Goal: Download file/media

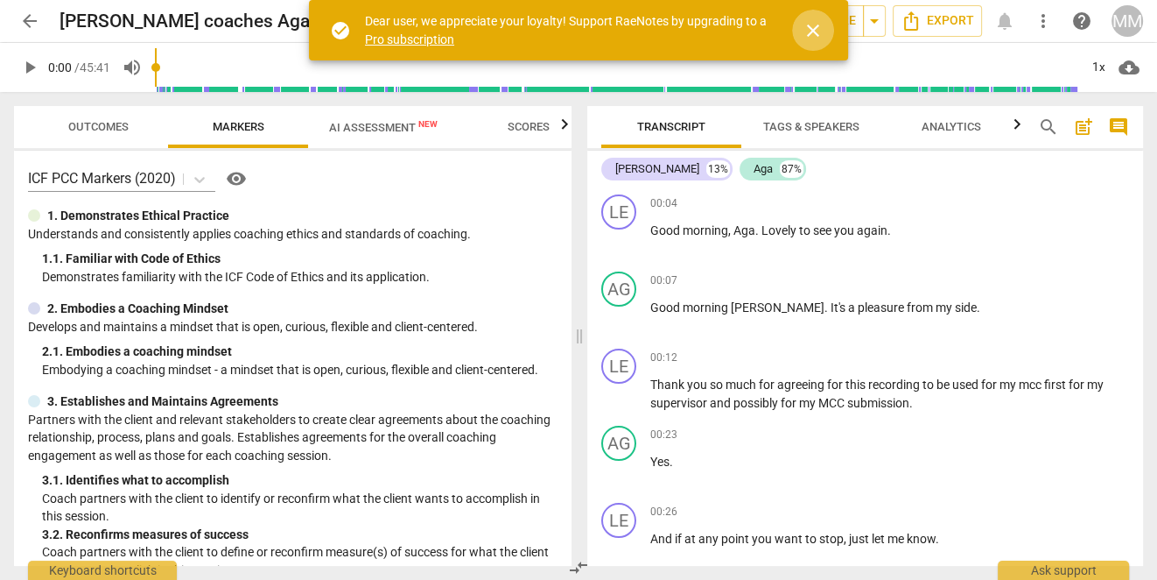
click at [812, 33] on span "close" at bounding box center [813, 30] width 21 height 21
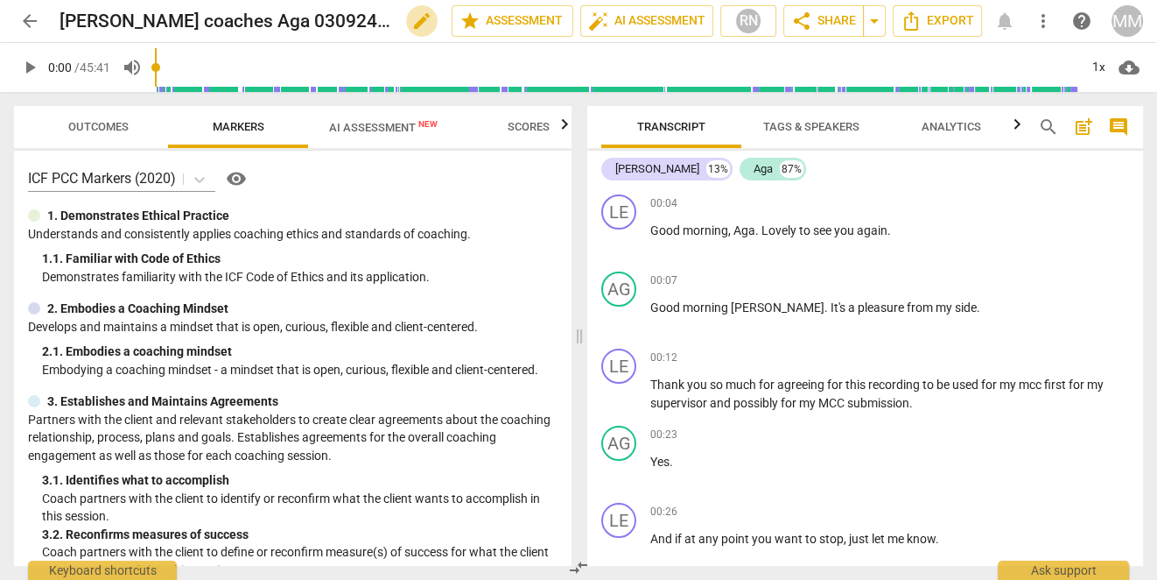
click at [411, 15] on span "edit" at bounding box center [421, 21] width 21 height 21
drag, startPoint x: 221, startPoint y: 18, endPoint x: 367, endPoint y: 22, distance: 145.4
click at [367, 22] on input "[PERSON_NAME] coaches Aga 030924 Recording" at bounding box center [217, 20] width 315 height 33
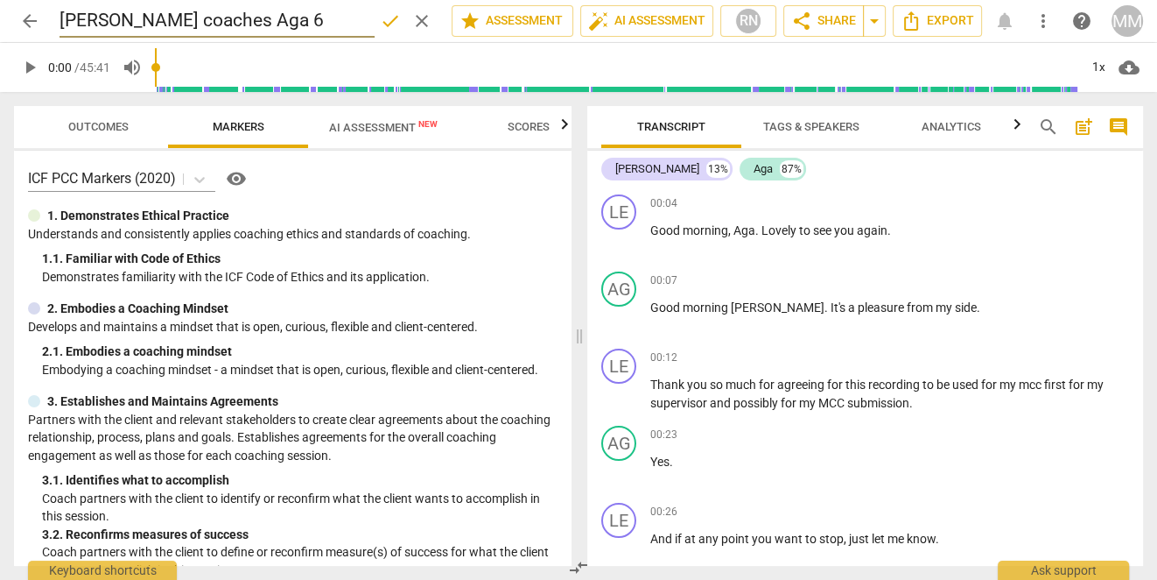
type input "[PERSON_NAME] coaches Aga 6"
click at [502, 201] on div "ICF PCC Markers (2020) visibility 1. Demonstrates Ethical Practice Understands …" at bounding box center [293, 358] width 558 height 415
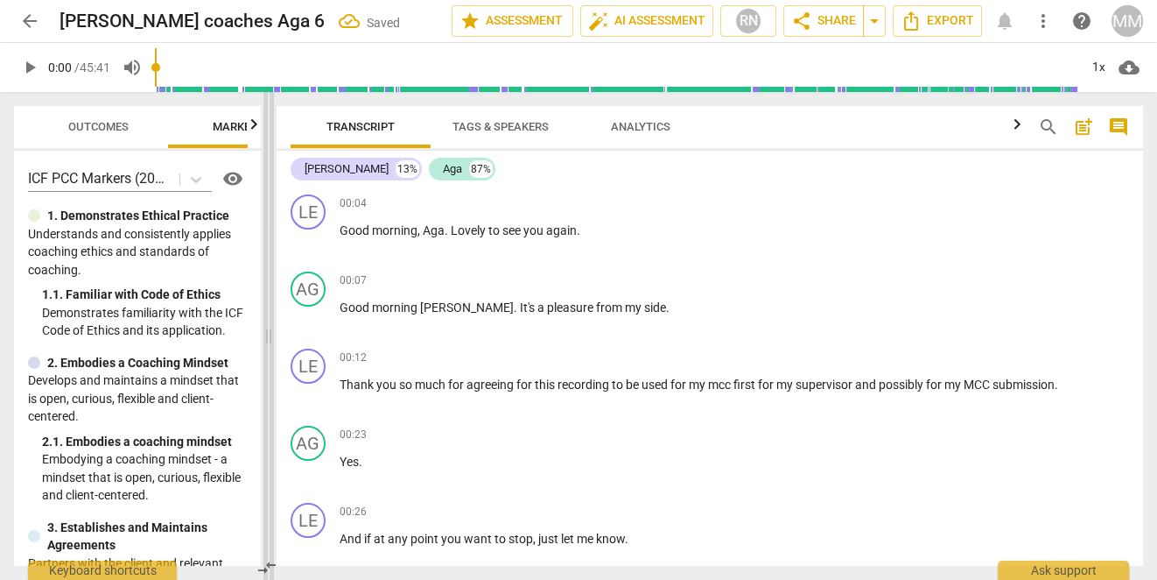
drag, startPoint x: 584, startPoint y: 336, endPoint x: 270, endPoint y: 205, distance: 340.6
click at [270, 205] on span at bounding box center [268, 336] width 11 height 488
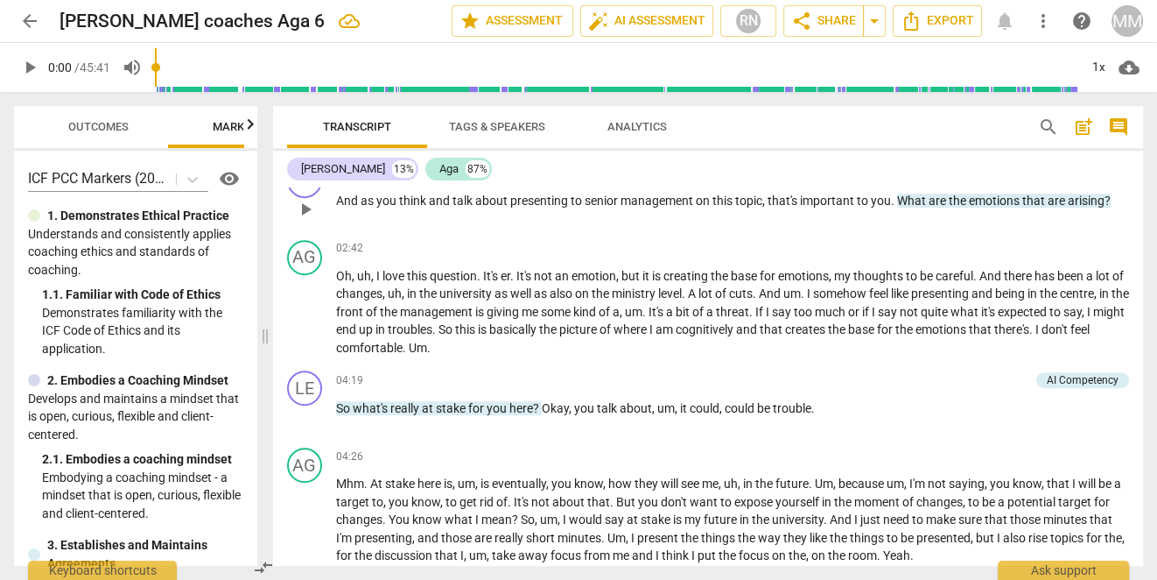
scroll to position [859, 0]
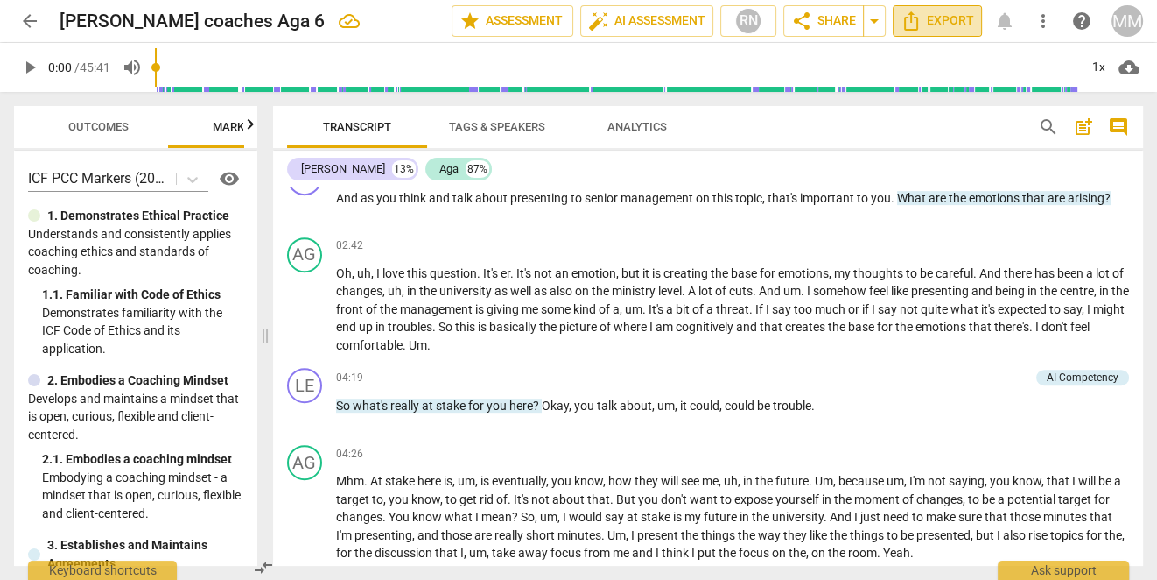
click at [965, 13] on span "Export" at bounding box center [938, 21] width 74 height 21
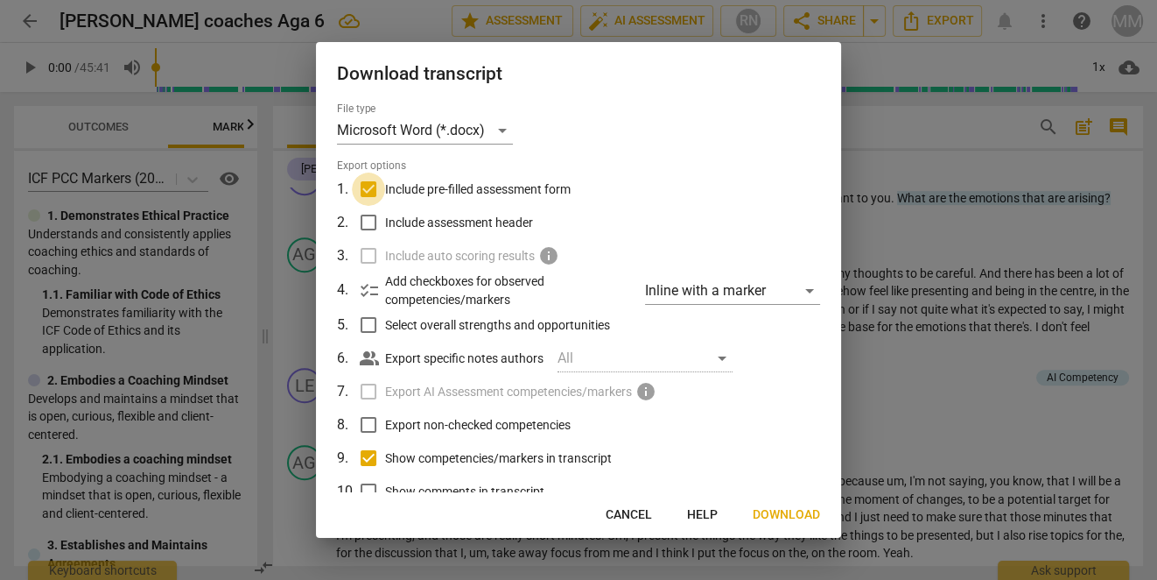
click at [380, 187] on input "Include pre-filled assessment form" at bounding box center [368, 188] width 33 height 33
checkbox input "false"
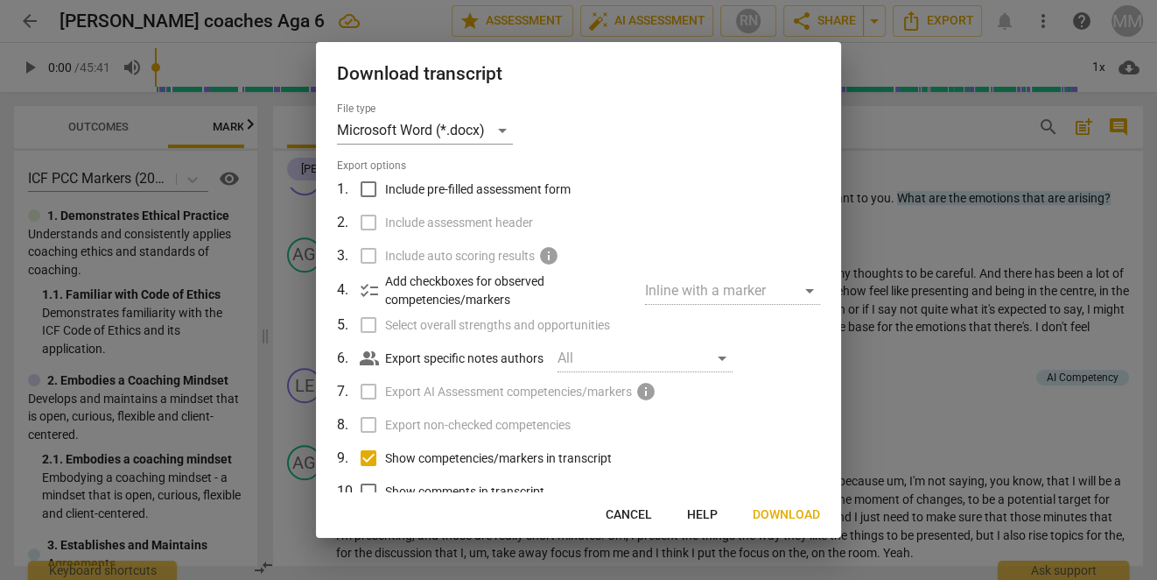
scroll to position [83, 0]
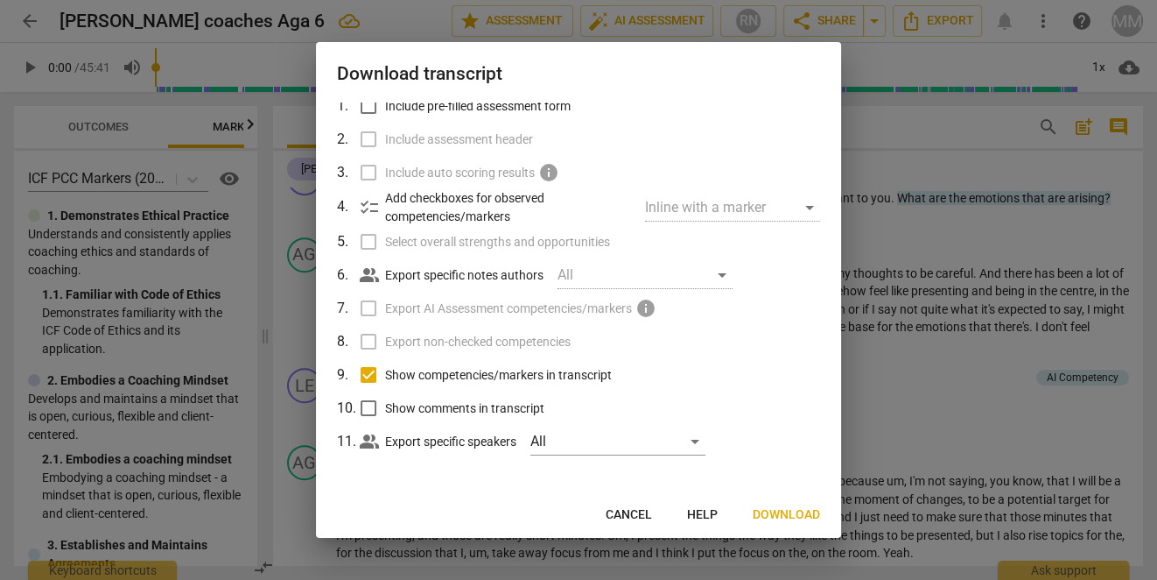
click at [369, 374] on input "Show competencies/markers in transcript" at bounding box center [368, 374] width 33 height 33
checkbox input "false"
click at [788, 514] on span "Download" at bounding box center [786, 515] width 67 height 18
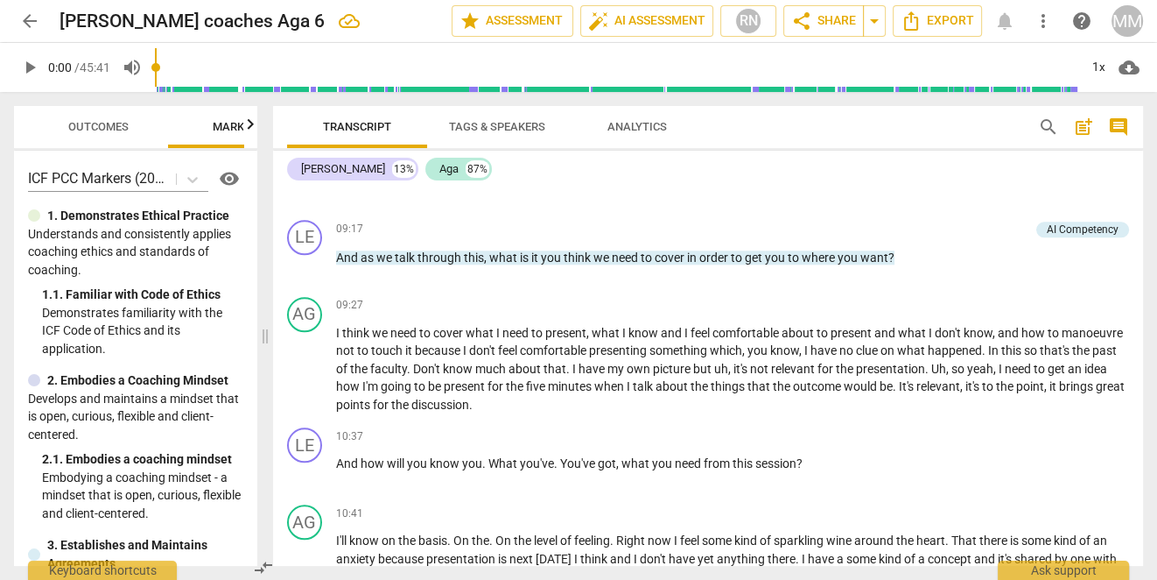
scroll to position [1913, 0]
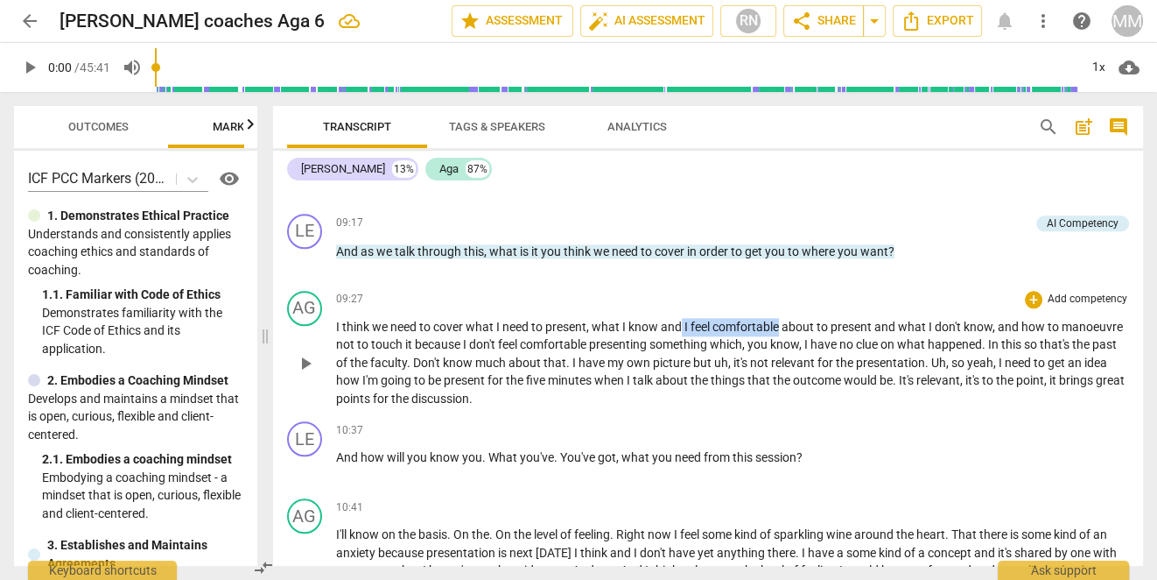
drag, startPoint x: 683, startPoint y: 324, endPoint x: 781, endPoint y: 324, distance: 98.0
click at [781, 324] on p "I think we need to cover what I need to present , what I know and I feel comfor…" at bounding box center [732, 363] width 793 height 90
click at [845, 296] on span "keyboard_arrow_down" at bounding box center [842, 297] width 21 height 21
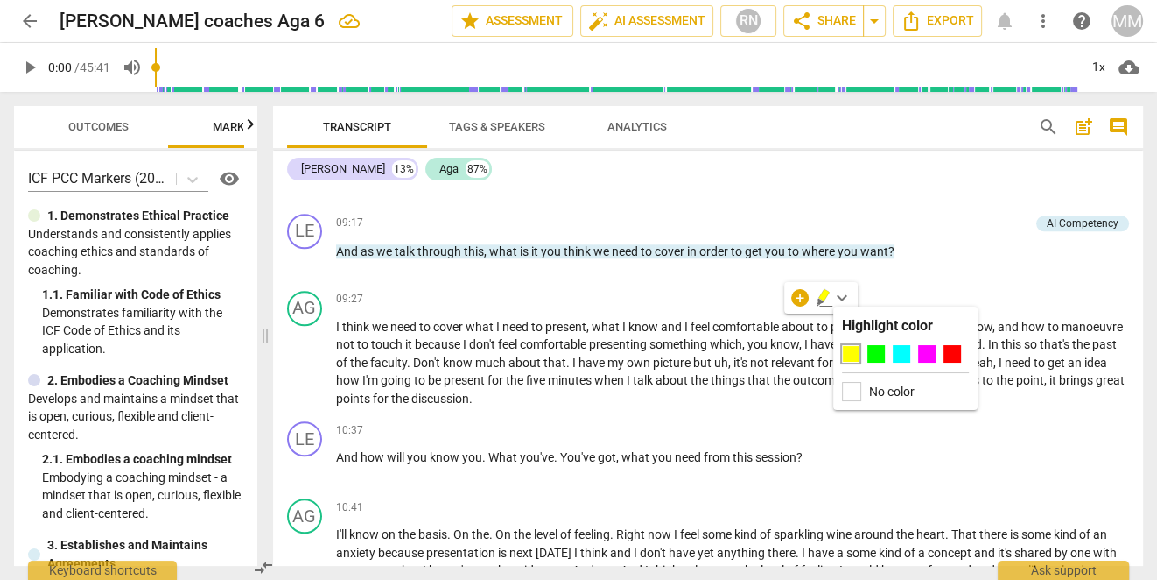
click at [852, 349] on div at bounding box center [851, 354] width 18 height 18
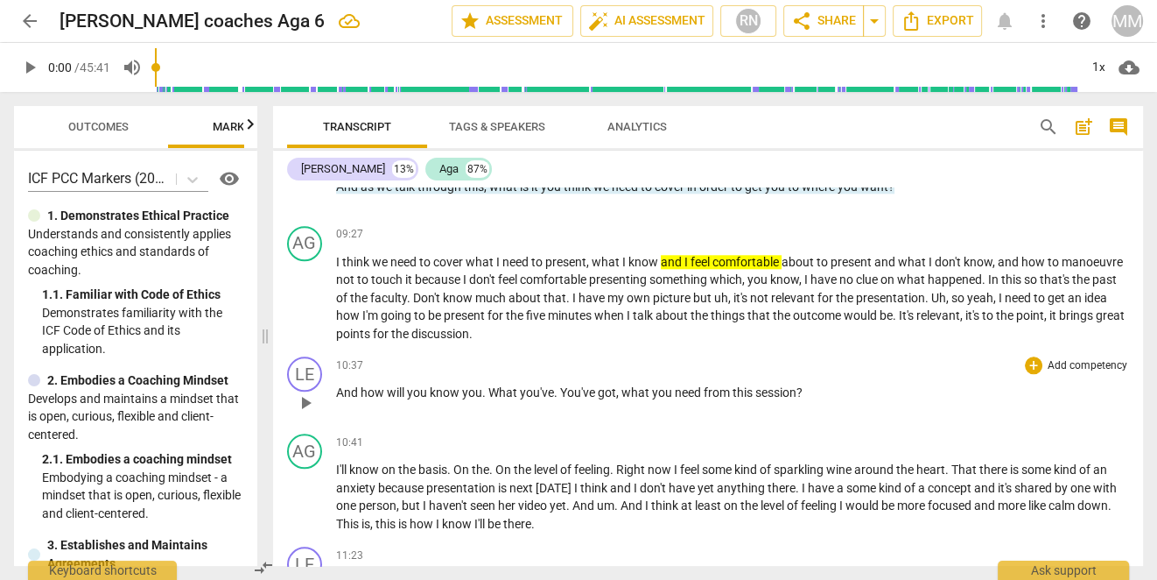
scroll to position [1983, 0]
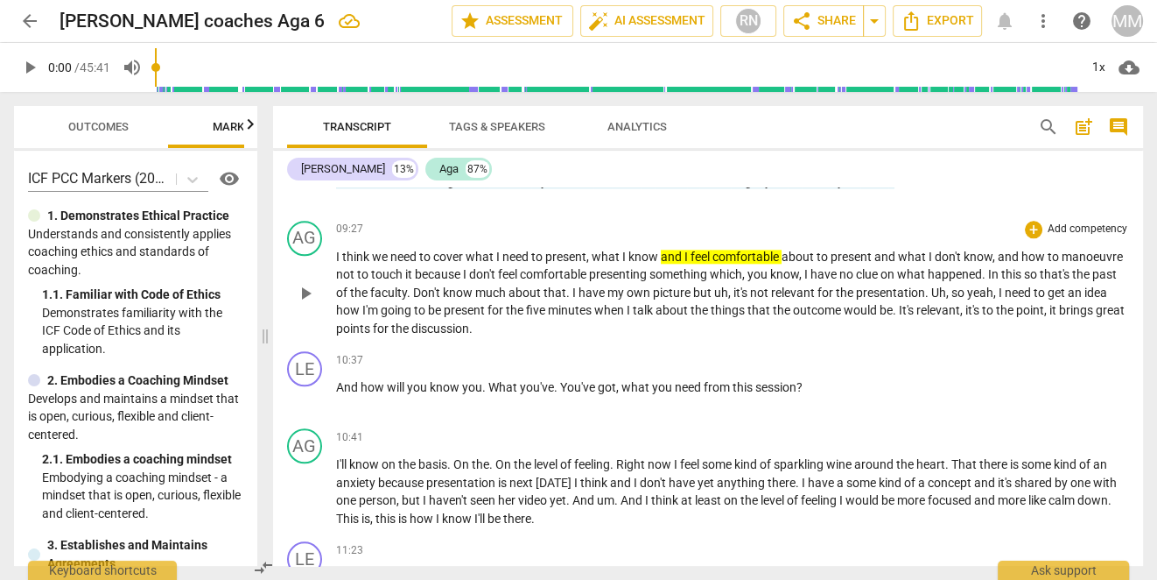
click at [594, 249] on span "what" at bounding box center [607, 256] width 31 height 14
drag, startPoint x: 663, startPoint y: 248, endPoint x: 788, endPoint y: 252, distance: 125.3
click at [788, 252] on p "I think we need to cover what I need to present , what I know and I feel comfor…" at bounding box center [732, 293] width 793 height 90
copy p "and I feel comfortable a"
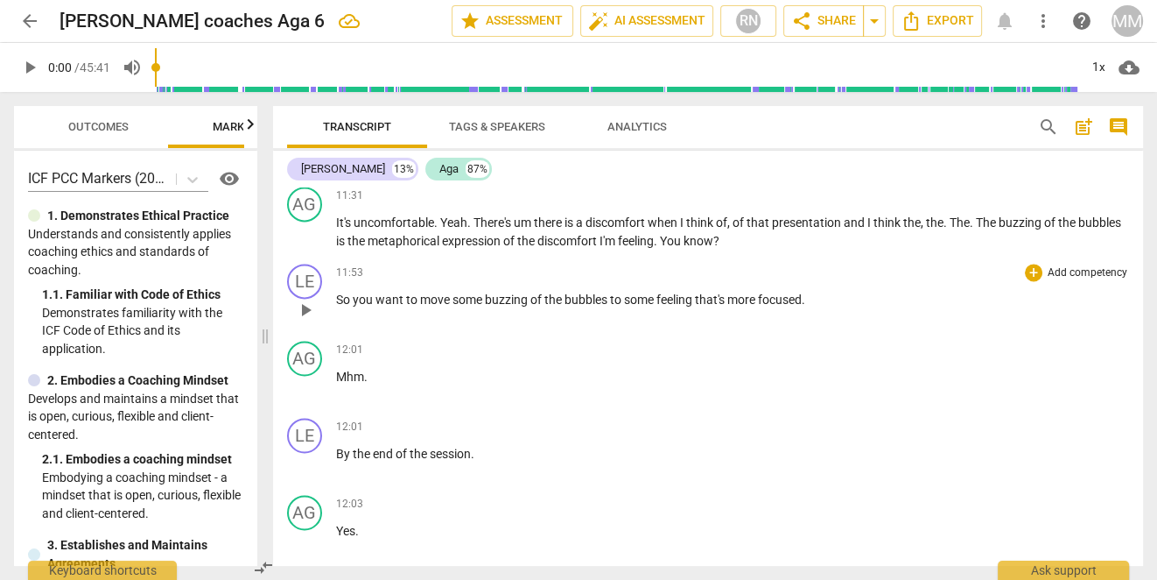
scroll to position [2415, 0]
drag, startPoint x: 334, startPoint y: 290, endPoint x: 808, endPoint y: 295, distance: 473.6
click at [808, 295] on div "LE play_arrow pause 11:53 + Add competency keyboard_arrow_right So you want to …" at bounding box center [708, 294] width 870 height 77
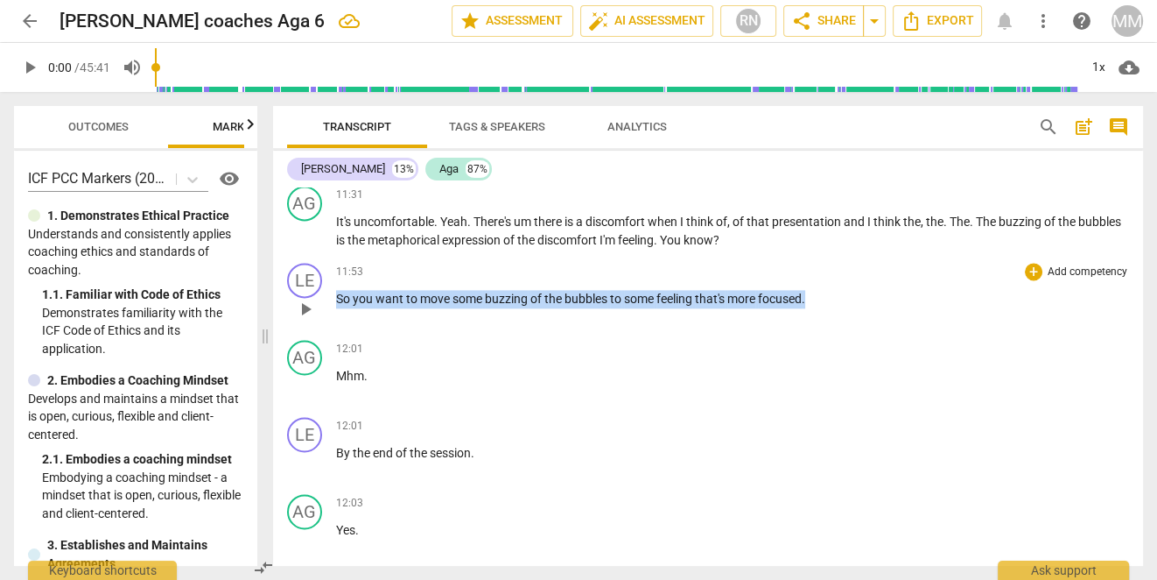
drag, startPoint x: 812, startPoint y: 291, endPoint x: 325, endPoint y: 294, distance: 487.6
click at [325, 294] on div "LE play_arrow pause 11:53 + Add competency keyboard_arrow_right So you want to …" at bounding box center [708, 294] width 870 height 77
copy p "So you want to move some buzzing of the bubbles to some feeling that's more foc…"
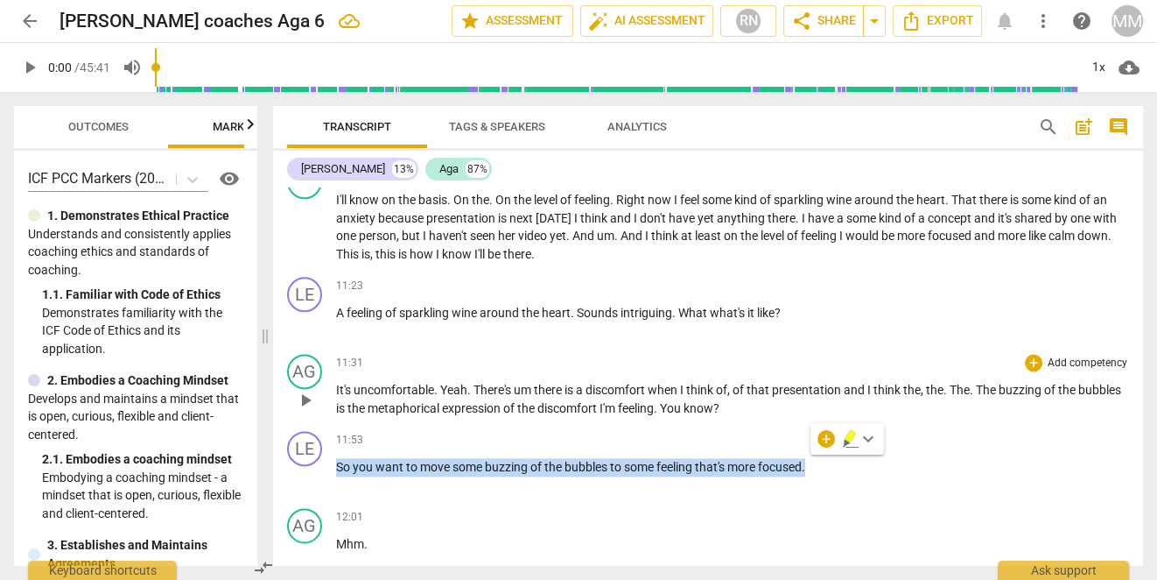
scroll to position [2246, 0]
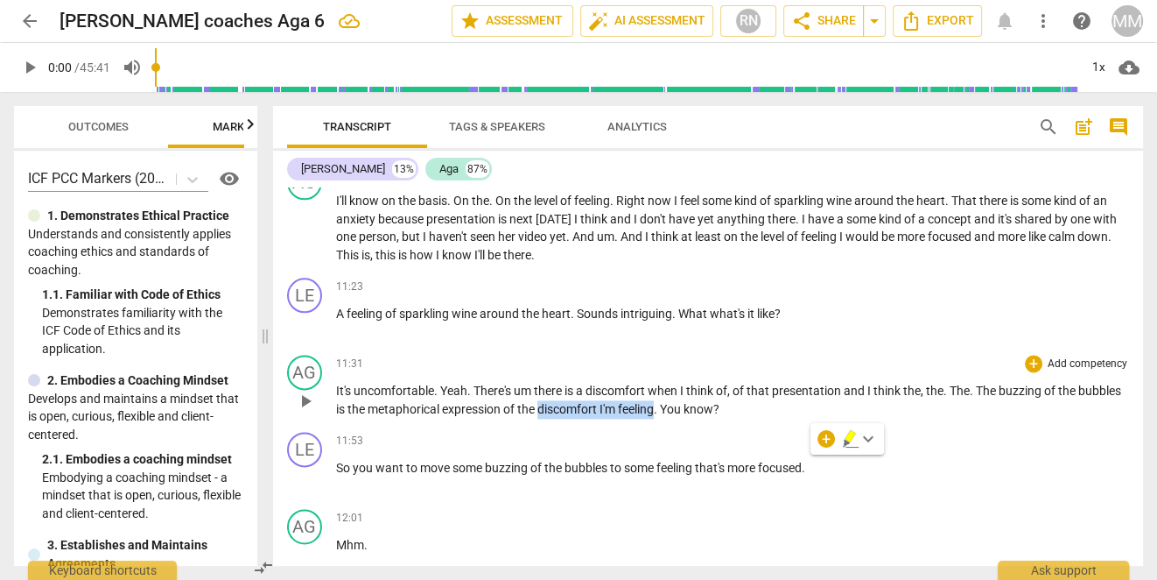
drag, startPoint x: 587, startPoint y: 401, endPoint x: 705, endPoint y: 396, distance: 117.4
click at [705, 396] on p "It's uncomfortable . Yeah . There's um there is a discomfort when I think of , …" at bounding box center [732, 400] width 793 height 36
copy p "discomfort I'm feeling"
